Goal: Navigation & Orientation: Find specific page/section

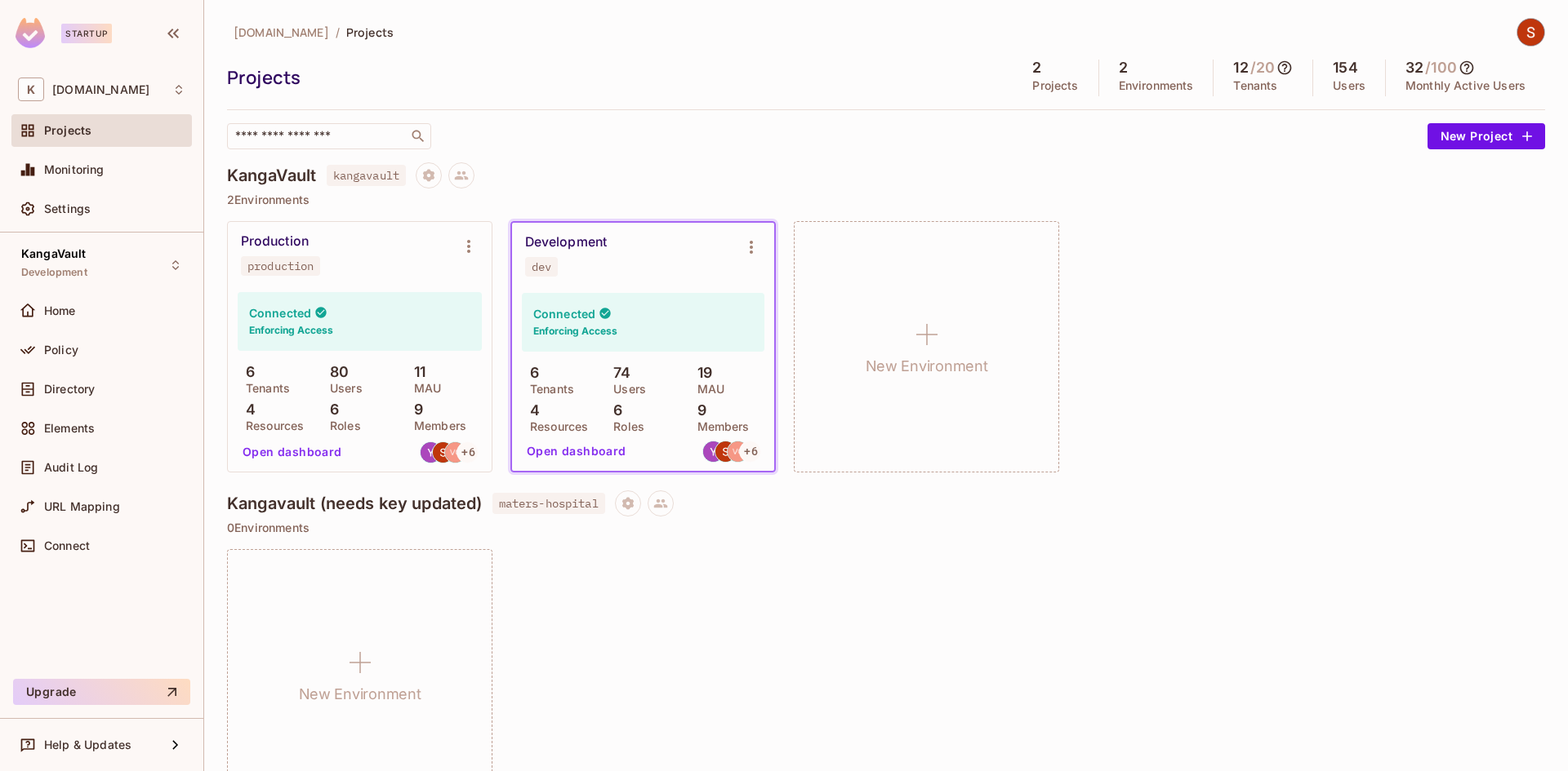
click at [1276, 59] on icon at bounding box center [1284, 67] width 17 height 17
drag, startPoint x: 1271, startPoint y: 236, endPoint x: 1277, endPoint y: 207, distance: 29.6
click at [1272, 228] on div at bounding box center [784, 386] width 1568 height 771
click at [1301, 129] on div "​" at bounding box center [824, 136] width 1192 height 26
click at [1312, 200] on p "2 Environments" at bounding box center [886, 200] width 1318 height 13
